Goal: Transaction & Acquisition: Purchase product/service

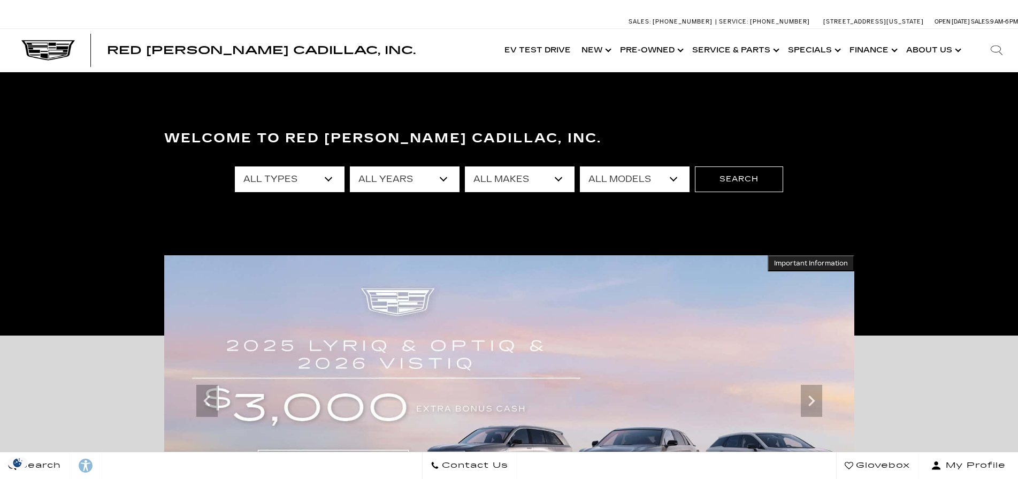
select select "2025"
click at [350, 166] on select "All Years 2026 2025 2024 2023 2022 2021 2020 2019 2018 2016 2015 2014 2008" at bounding box center [405, 179] width 110 height 26
click at [295, 181] on select "All Types New Used Demo" at bounding box center [290, 179] width 110 height 26
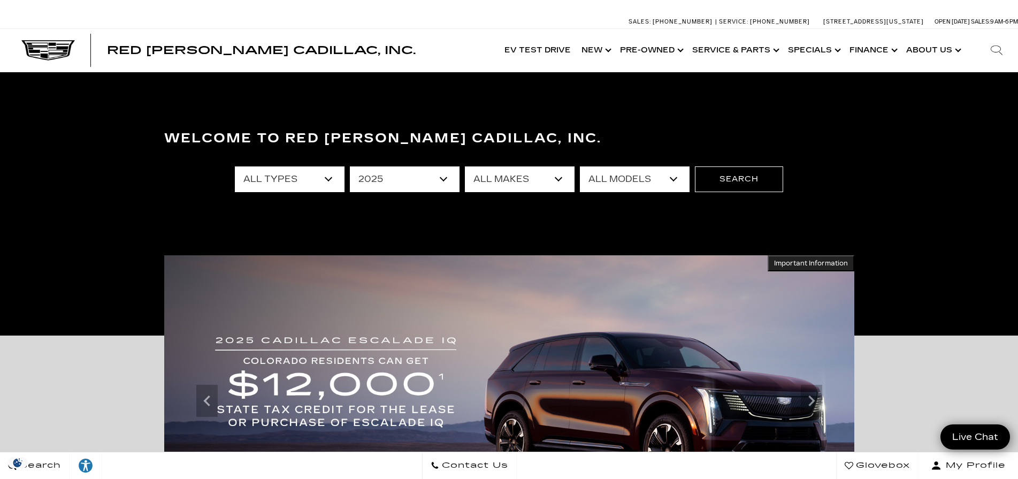
click at [366, 182] on select "All Years 2026 2025 2024 2023 2022 2021 2020 2019 2018 2016 2015 2014 2008" at bounding box center [405, 179] width 110 height 26
select select "Filter by year"
click at [350, 166] on select "All Years 2026 2025 2024 2023 2022 2021 2020 2019 2018 2016 2015 2014 2008" at bounding box center [405, 179] width 110 height 26
click at [537, 179] on select "All Makes Audi BMW Buick Cadillac Chevrolet Chrysler Ford Honda Jeep Land Rover…" at bounding box center [520, 179] width 110 height 26
select select "Cadillac"
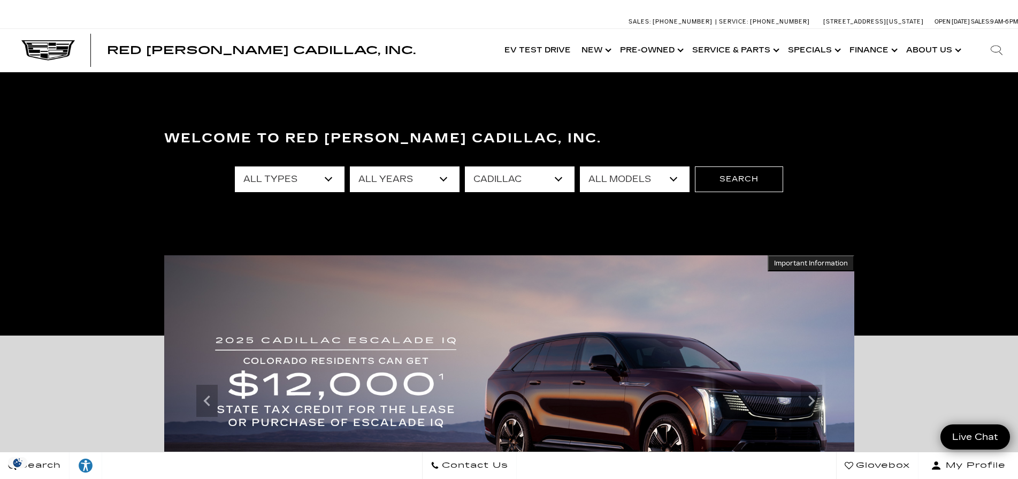
click at [465, 166] on select "All Makes Audi BMW Buick Cadillac Chevrolet Chrysler Ford Honda Jeep Land Rover…" at bounding box center [520, 179] width 110 height 26
click at [622, 176] on select "All Models CT4 CT5 CT5-V Escalade Escalade ESV ESCALADE IQ ESCALADE IQL LYRIQ O…" at bounding box center [635, 179] width 110 height 26
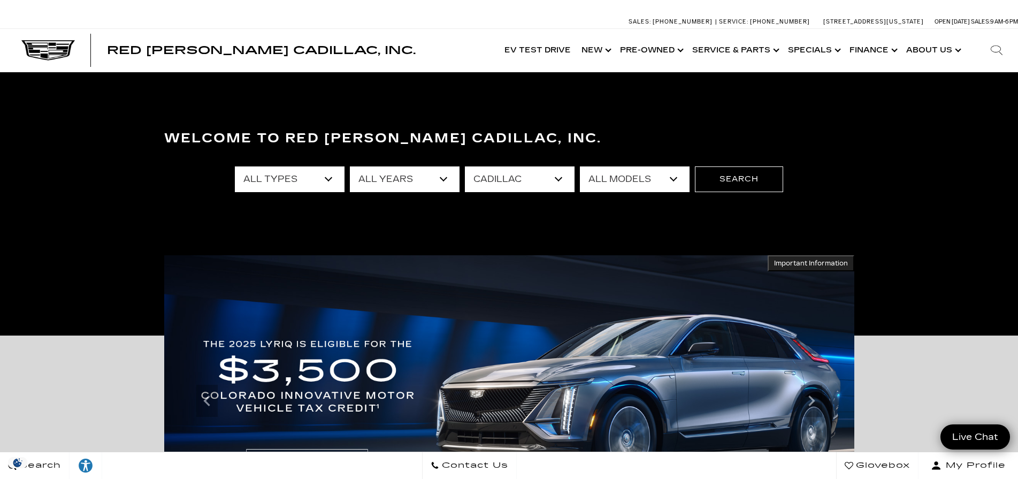
select select "Escalade"
click at [580, 166] on select "All Models CT4 CT5 CT5-V Escalade Escalade ESV ESCALADE IQ ESCALADE IQL LYRIQ O…" at bounding box center [635, 179] width 110 height 26
click at [743, 178] on button "Search" at bounding box center [739, 179] width 88 height 26
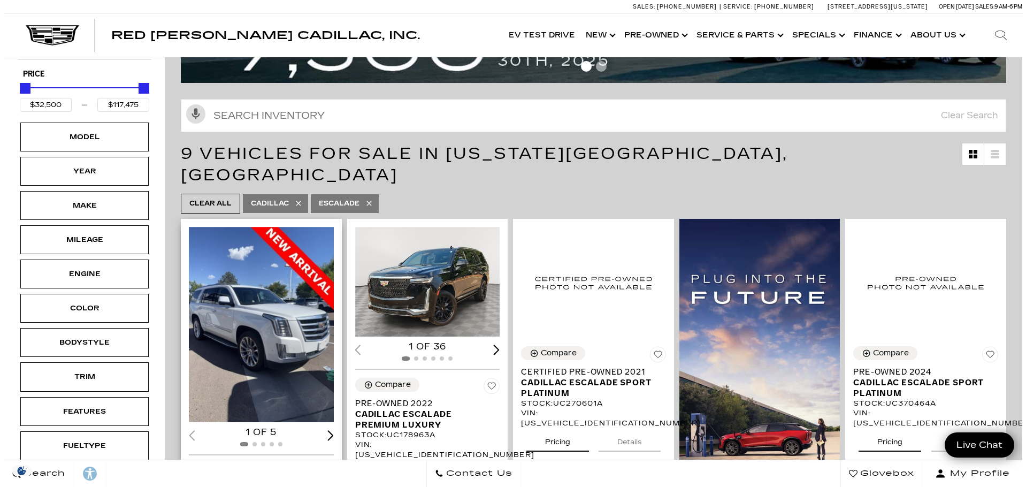
scroll to position [107, 0]
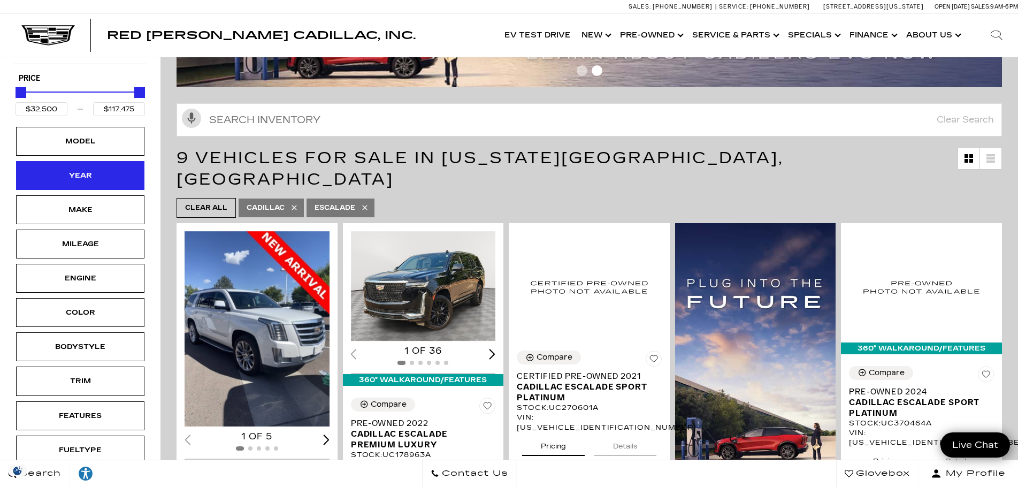
click at [63, 174] on div "Year" at bounding box center [79, 176] width 53 height 12
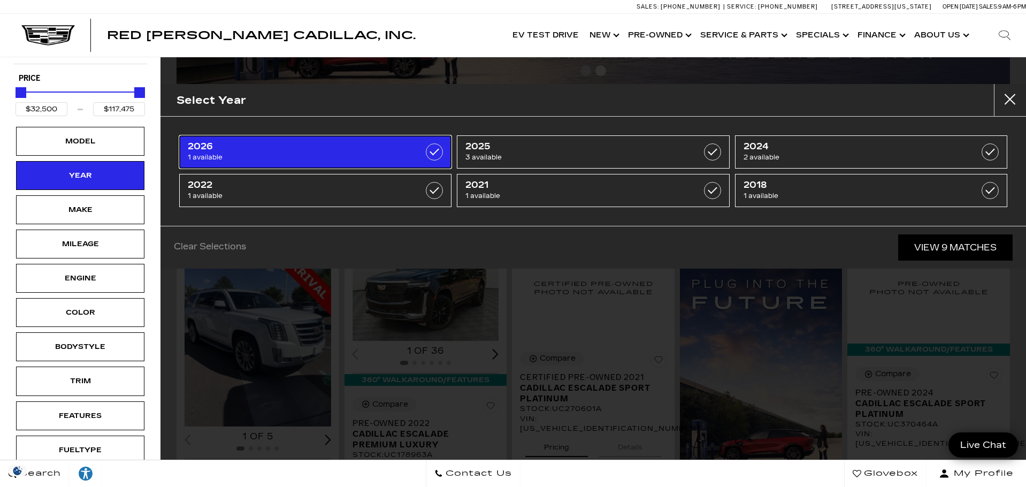
click at [436, 153] on label at bounding box center [434, 151] width 17 height 17
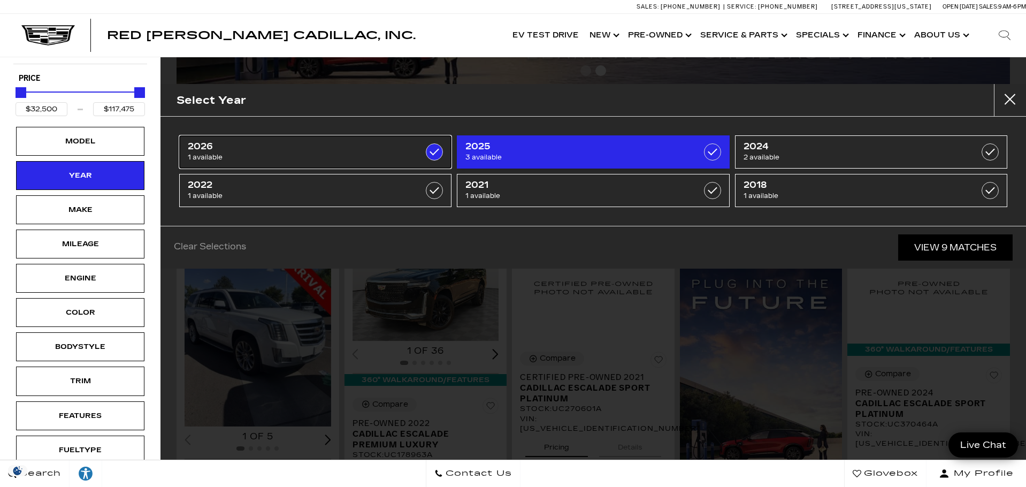
type input "$117,475"
checkbox input "true"
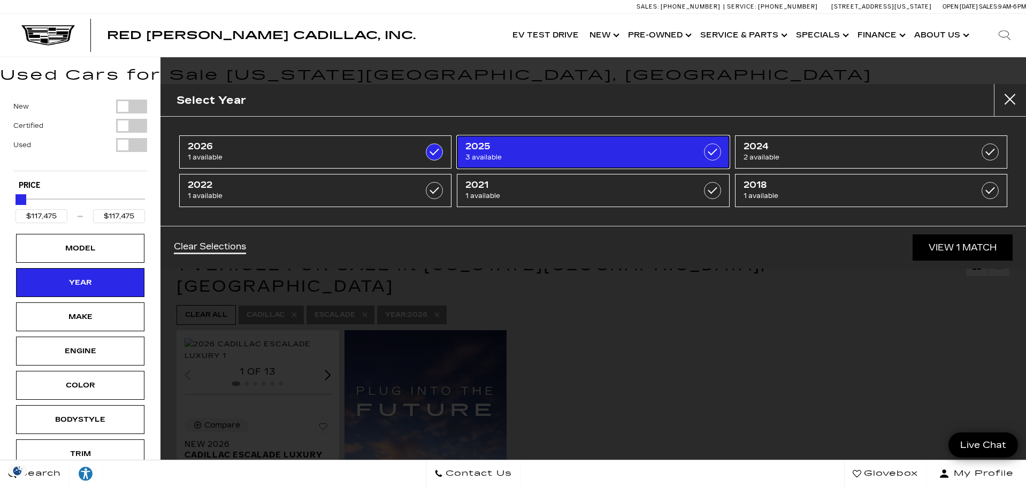
click at [716, 151] on label at bounding box center [712, 151] width 17 height 17
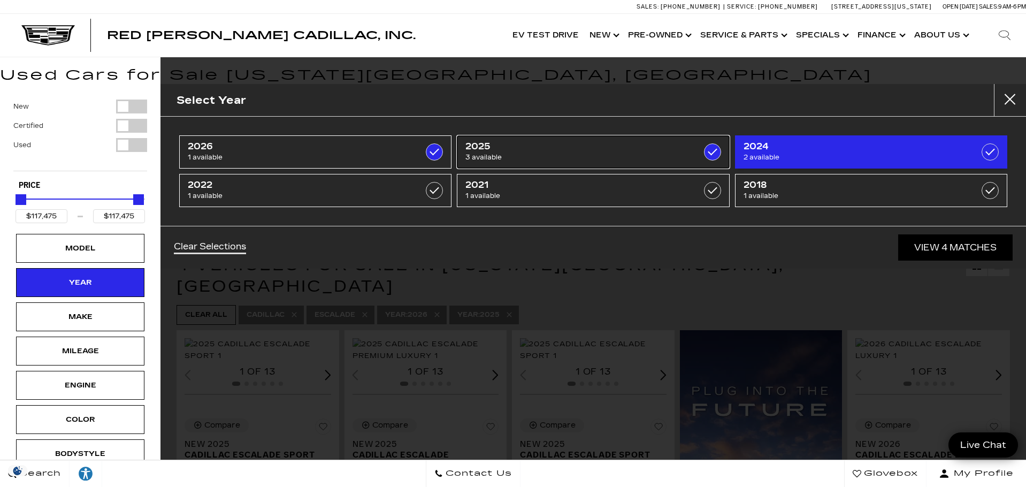
type input "$113,940"
checkbox input "true"
click at [991, 152] on label at bounding box center [989, 151] width 17 height 17
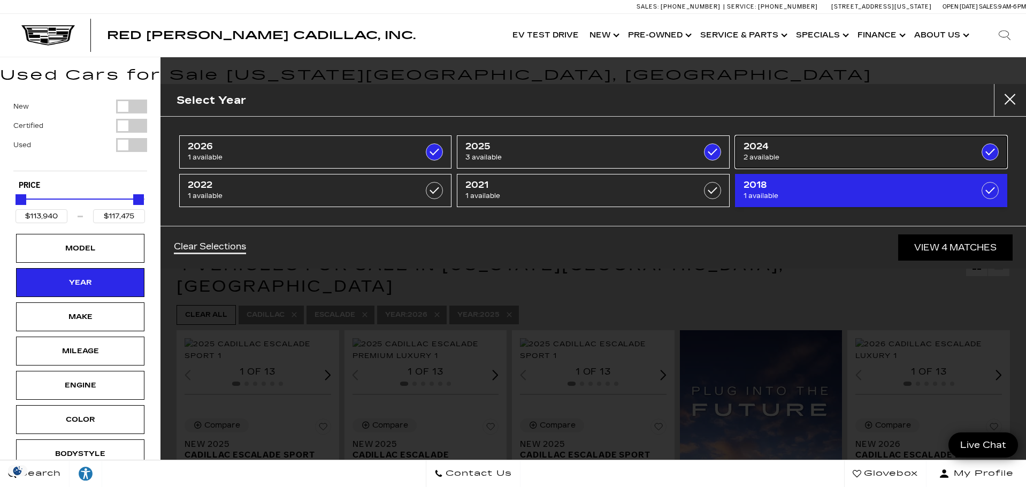
type input "$90,689"
checkbox input "true"
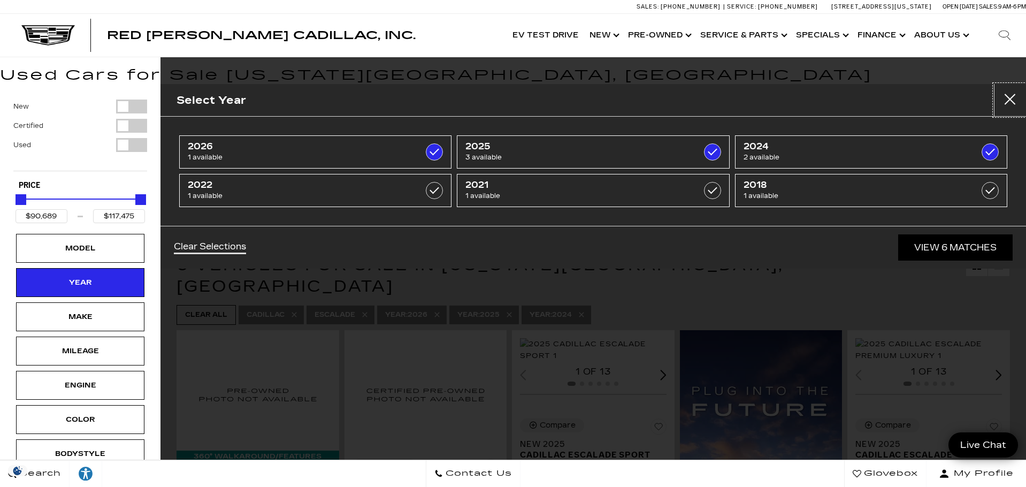
click at [1010, 98] on button "close" at bounding box center [1010, 100] width 32 height 32
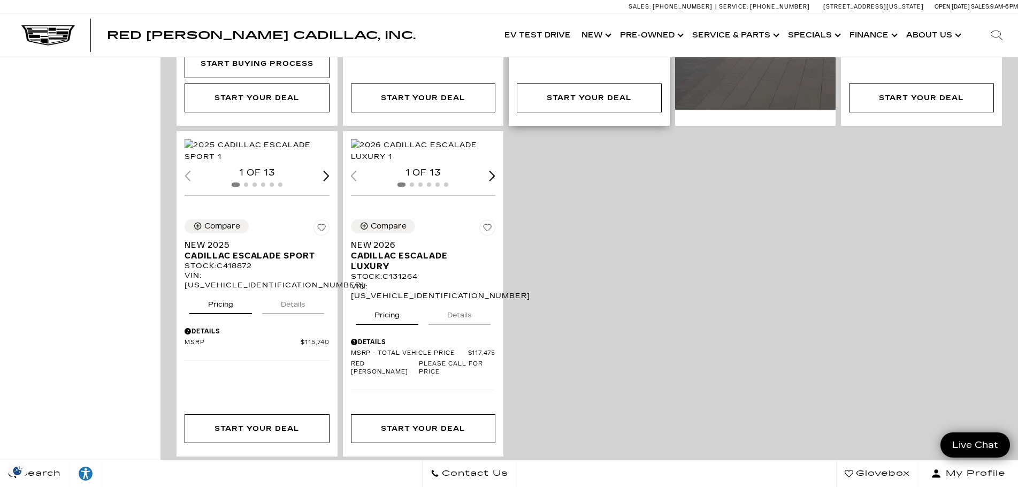
scroll to position [588, 0]
